Goal: Task Accomplishment & Management: Manage account settings

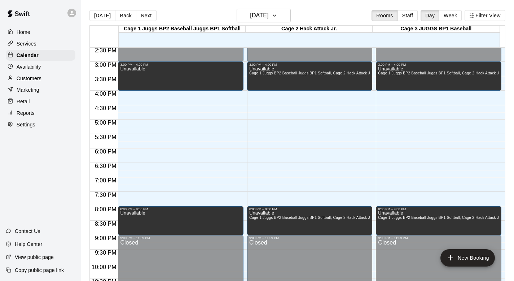
scroll to position [428, 0]
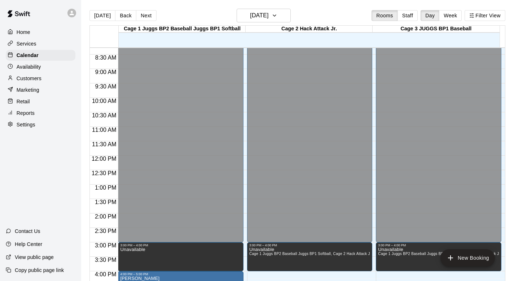
scroll to position [429, 0]
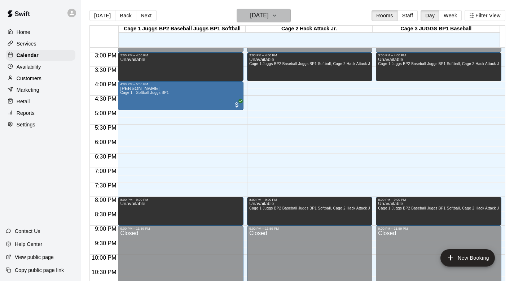
click at [278, 15] on icon "button" at bounding box center [275, 15] width 6 height 9
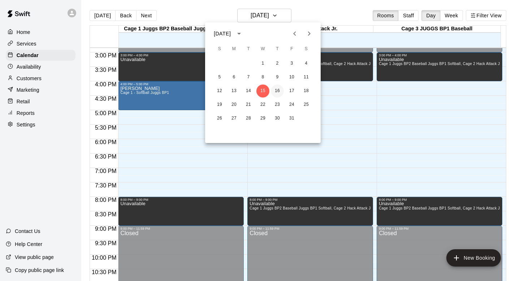
click at [277, 89] on button "16" at bounding box center [277, 90] width 13 height 13
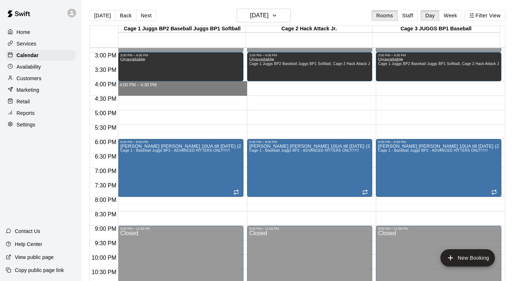
drag, startPoint x: 144, startPoint y: 84, endPoint x: 144, endPoint y: 92, distance: 8.3
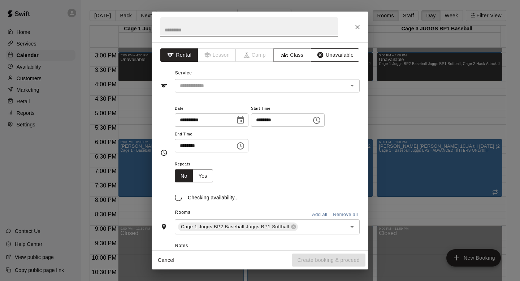
click at [336, 52] on button "Unavailable" at bounding box center [335, 54] width 48 height 13
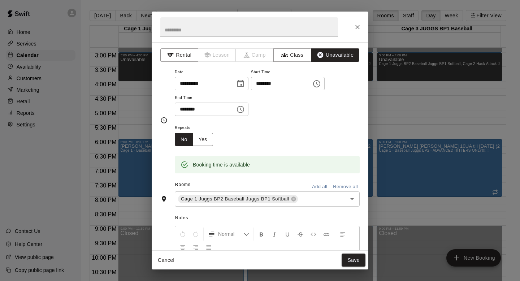
click at [310, 183] on button "Add all" at bounding box center [319, 186] width 23 height 11
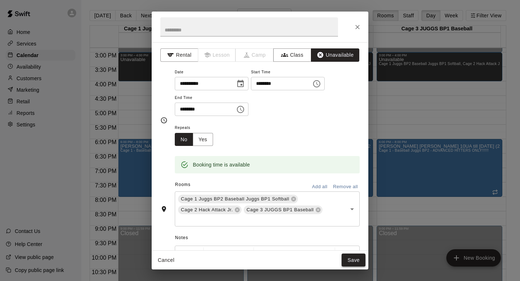
click at [348, 256] on button "Save" at bounding box center [353, 259] width 24 height 13
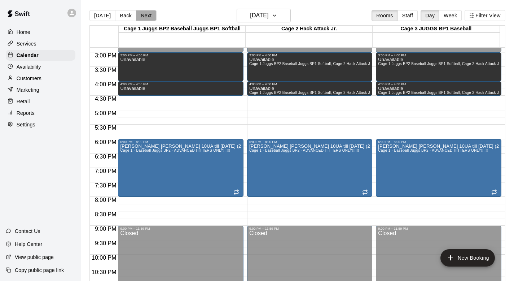
click at [147, 14] on button "Next" at bounding box center [146, 15] width 20 height 11
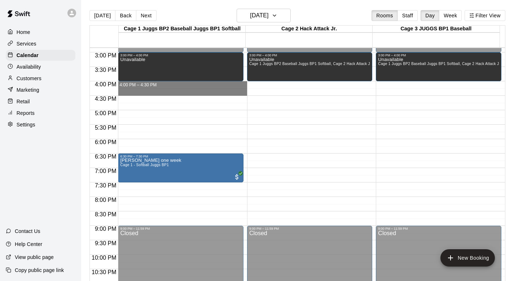
drag, startPoint x: 145, startPoint y: 84, endPoint x: 146, endPoint y: 92, distance: 8.3
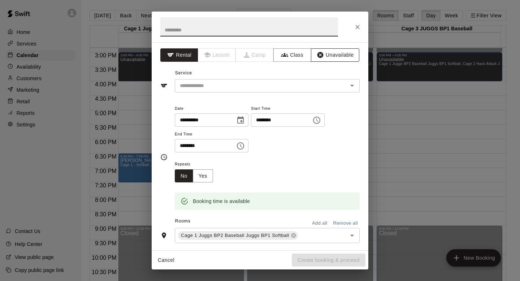
click at [332, 55] on button "Unavailable" at bounding box center [335, 54] width 48 height 13
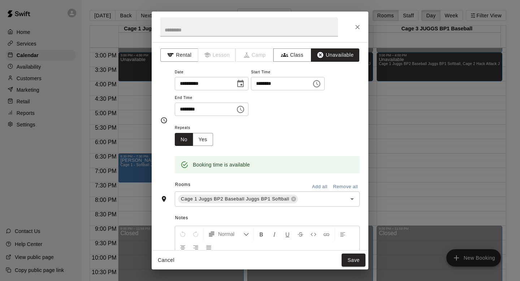
click at [309, 183] on button "Add all" at bounding box center [319, 186] width 23 height 11
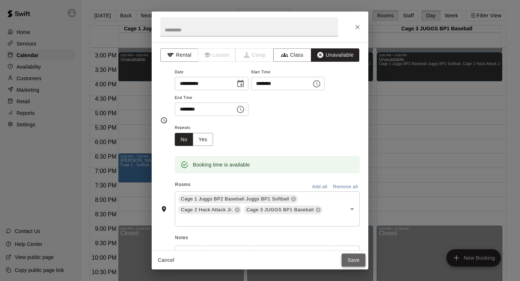
click at [349, 257] on button "Save" at bounding box center [353, 259] width 24 height 13
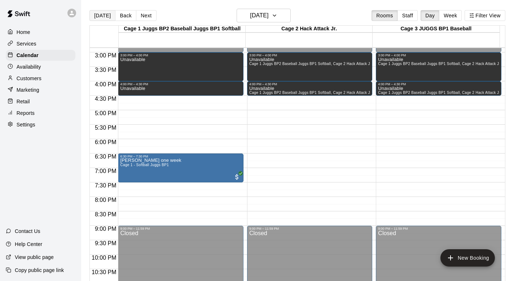
click at [99, 15] on button "[DATE]" at bounding box center [103, 15] width 26 height 11
